Goal: Find specific page/section: Find specific page/section

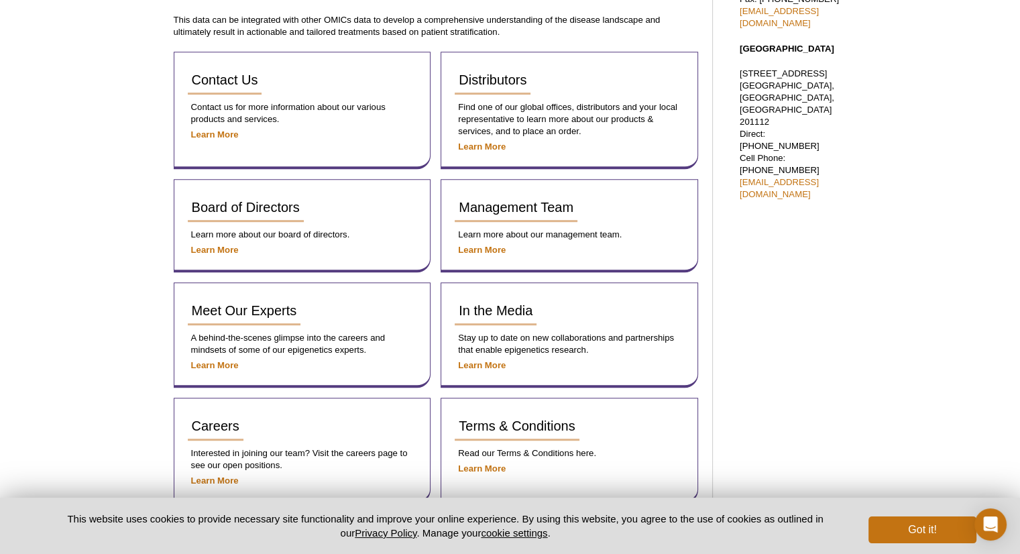
scroll to position [758, 0]
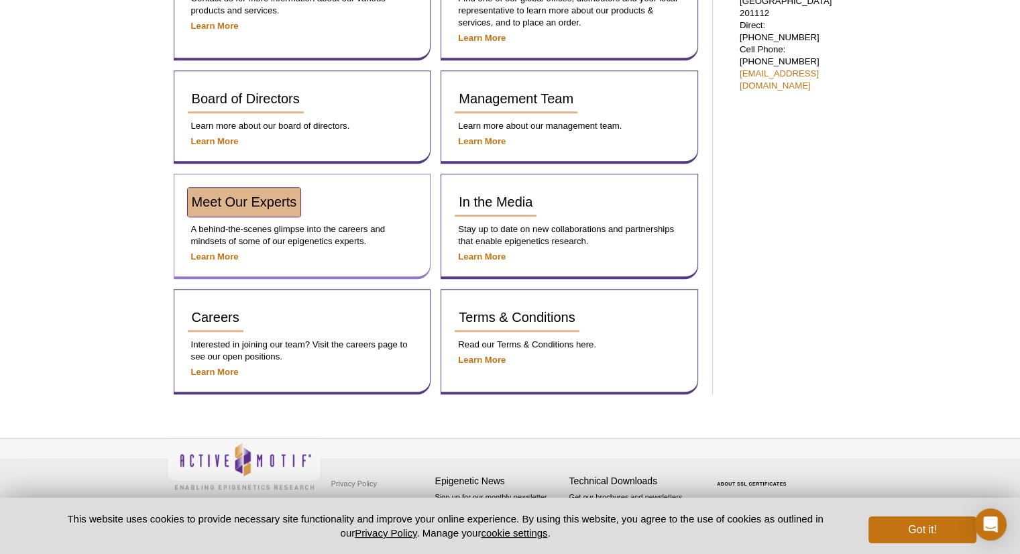
click at [205, 211] on link "Meet Our Experts" at bounding box center [244, 202] width 113 height 29
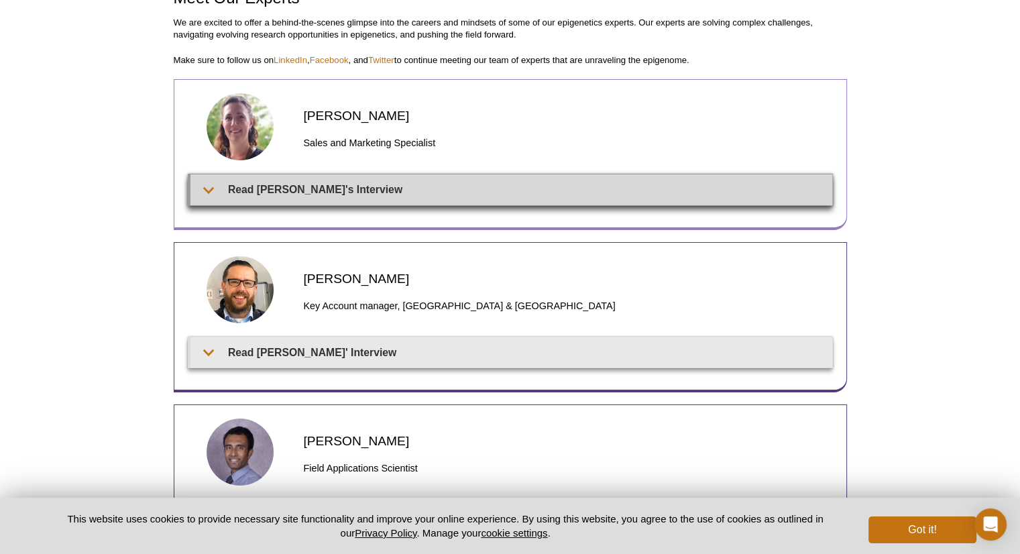
scroll to position [84, 0]
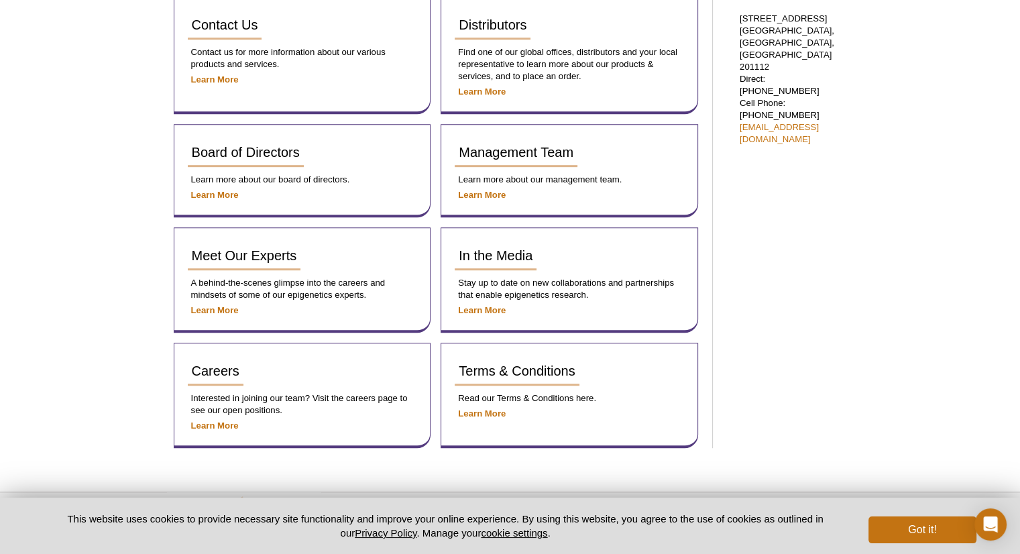
scroll to position [758, 0]
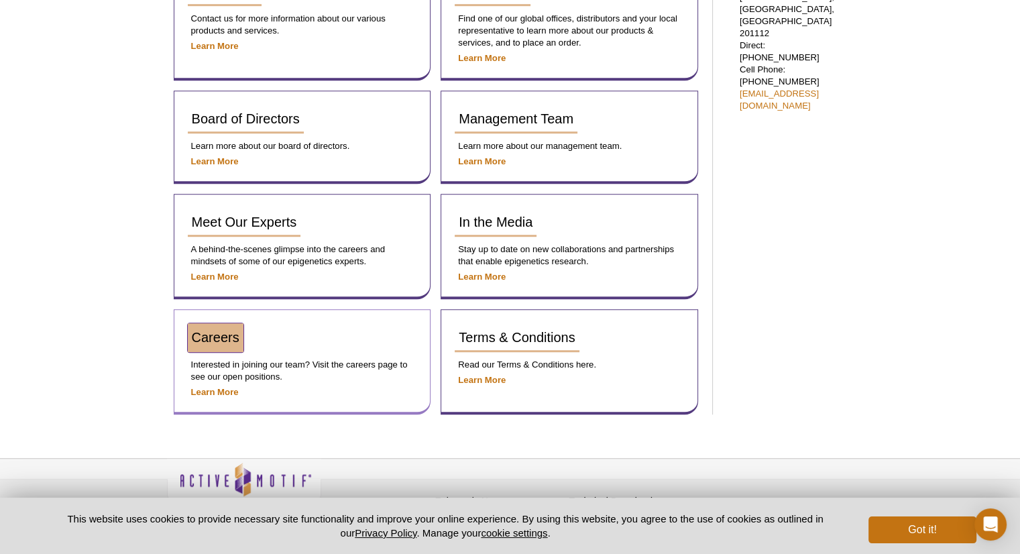
click at [216, 347] on link "Careers" at bounding box center [216, 337] width 56 height 29
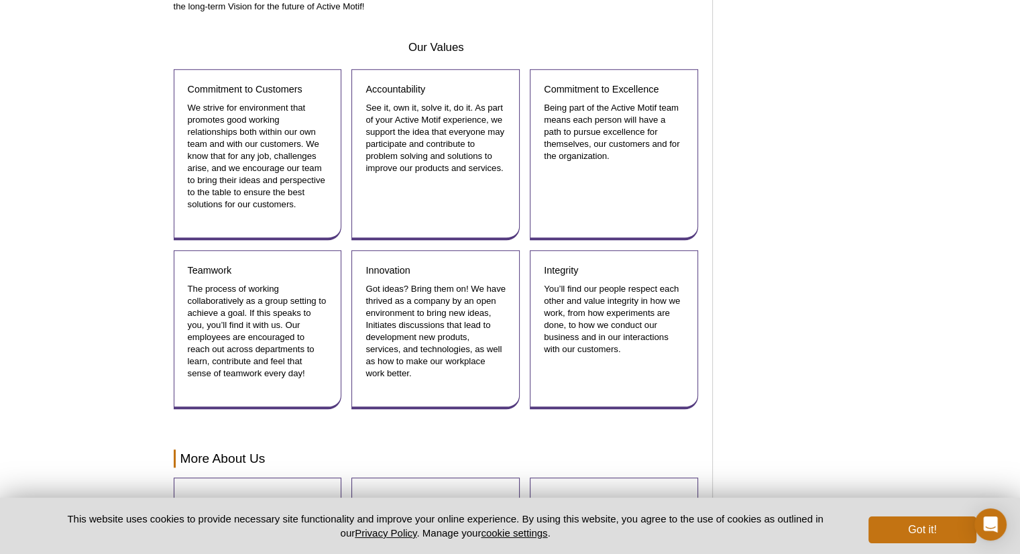
scroll to position [1563, 0]
